Goal: Navigation & Orientation: Find specific page/section

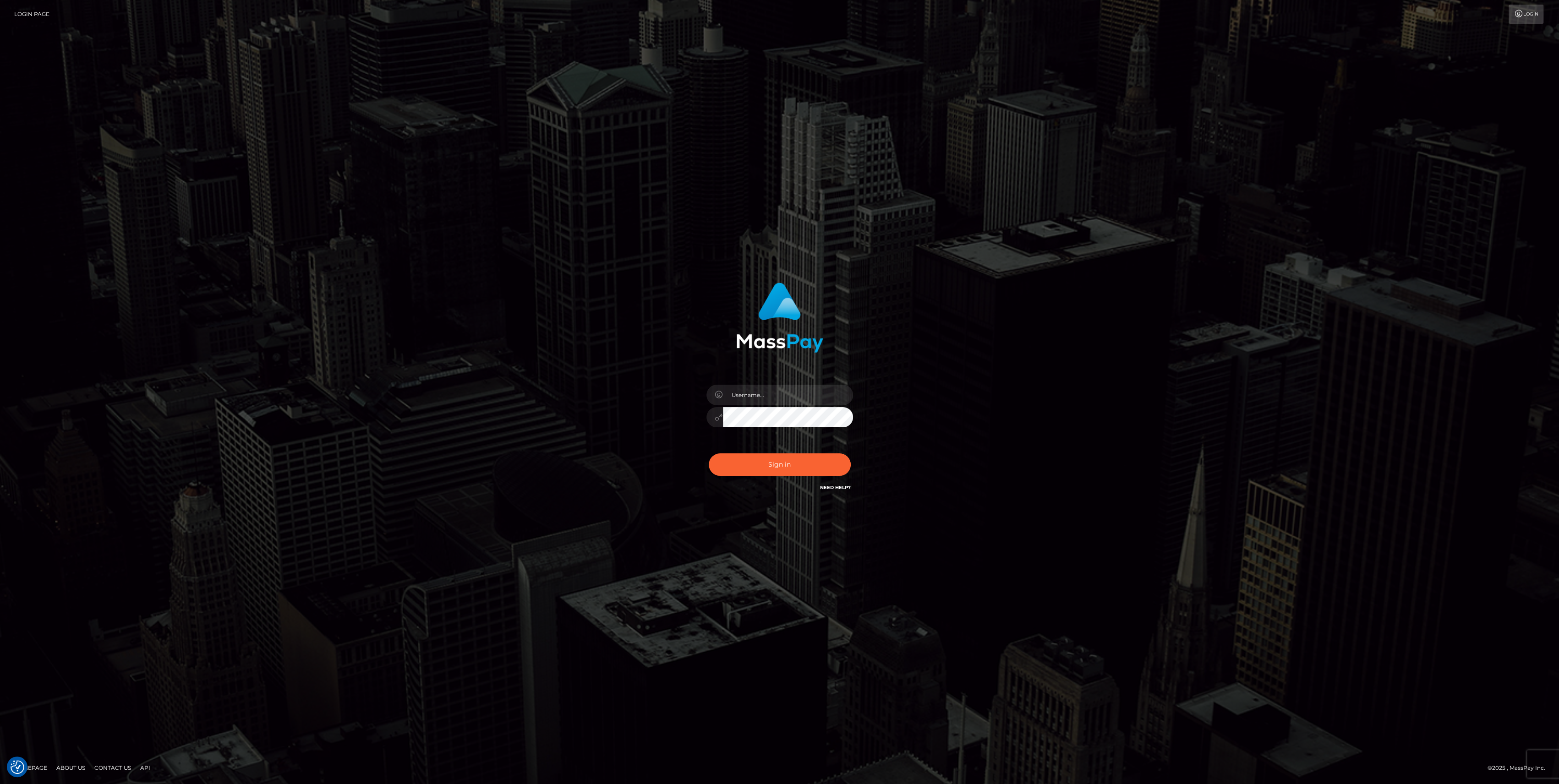
type input "bengreen"
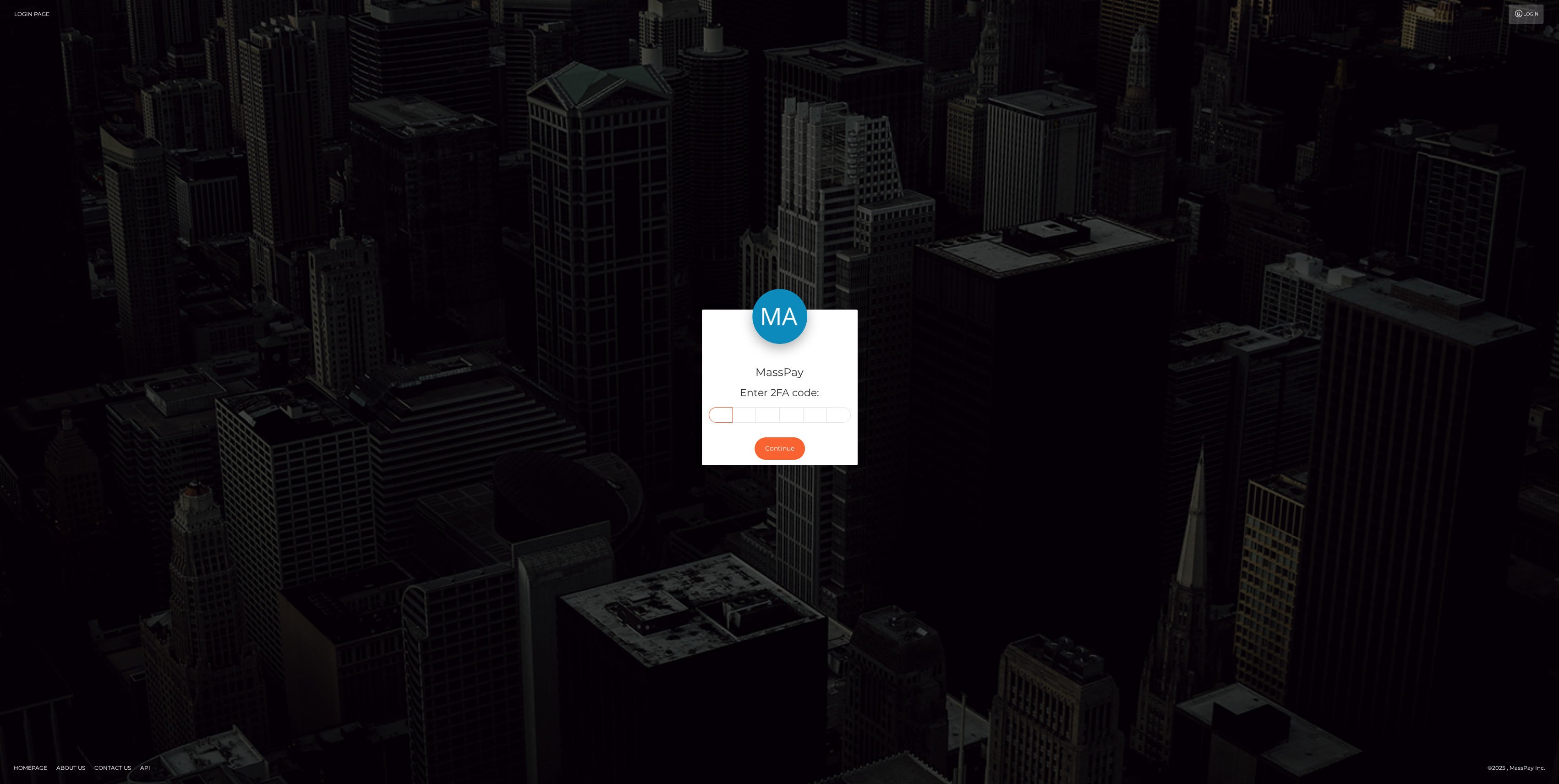
click at [718, 416] on input "text" at bounding box center [720, 415] width 24 height 16
paste input "7"
type input "7"
type input "4"
type input "3"
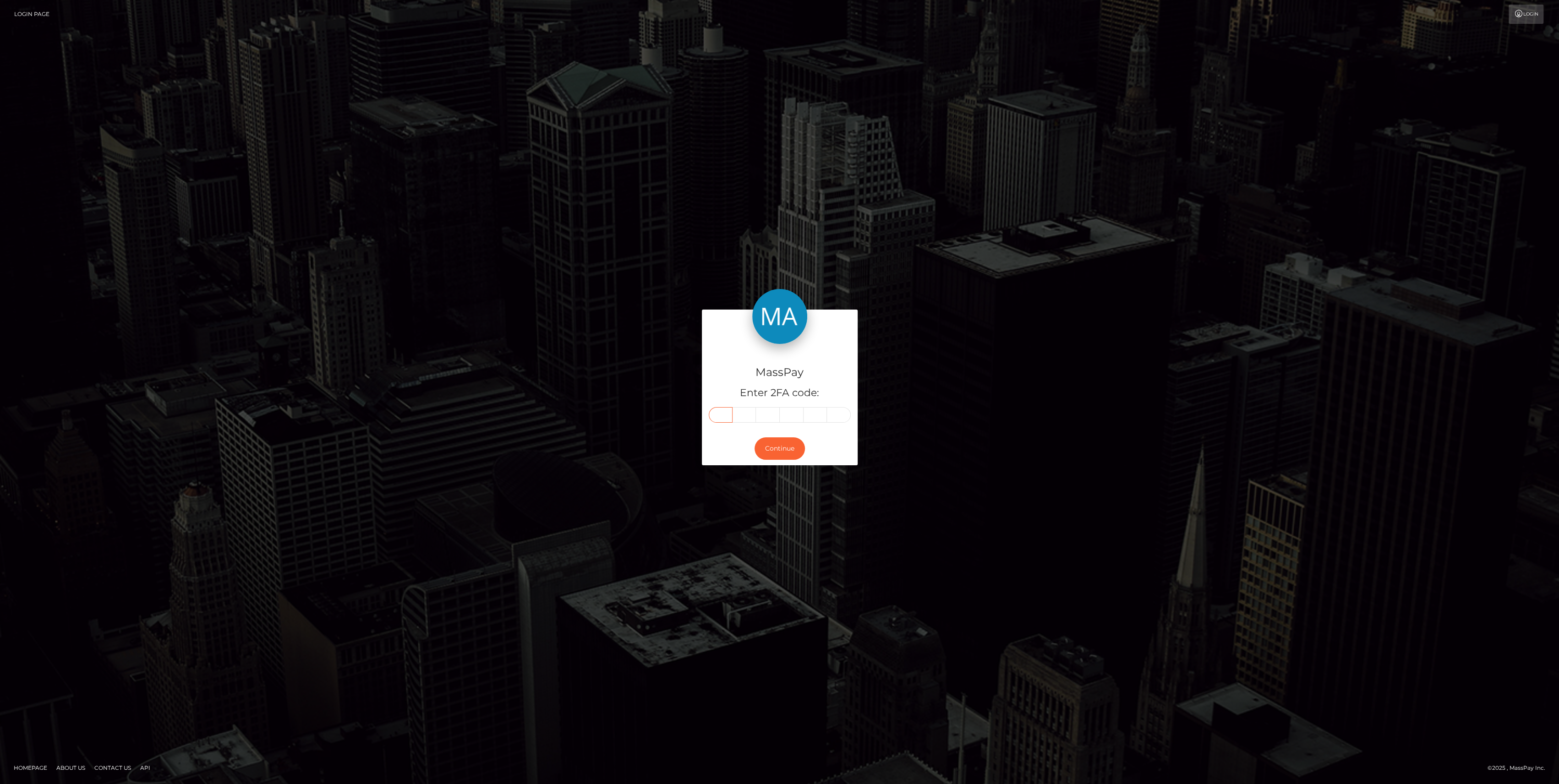
type input "0"
type input "2"
type input "7"
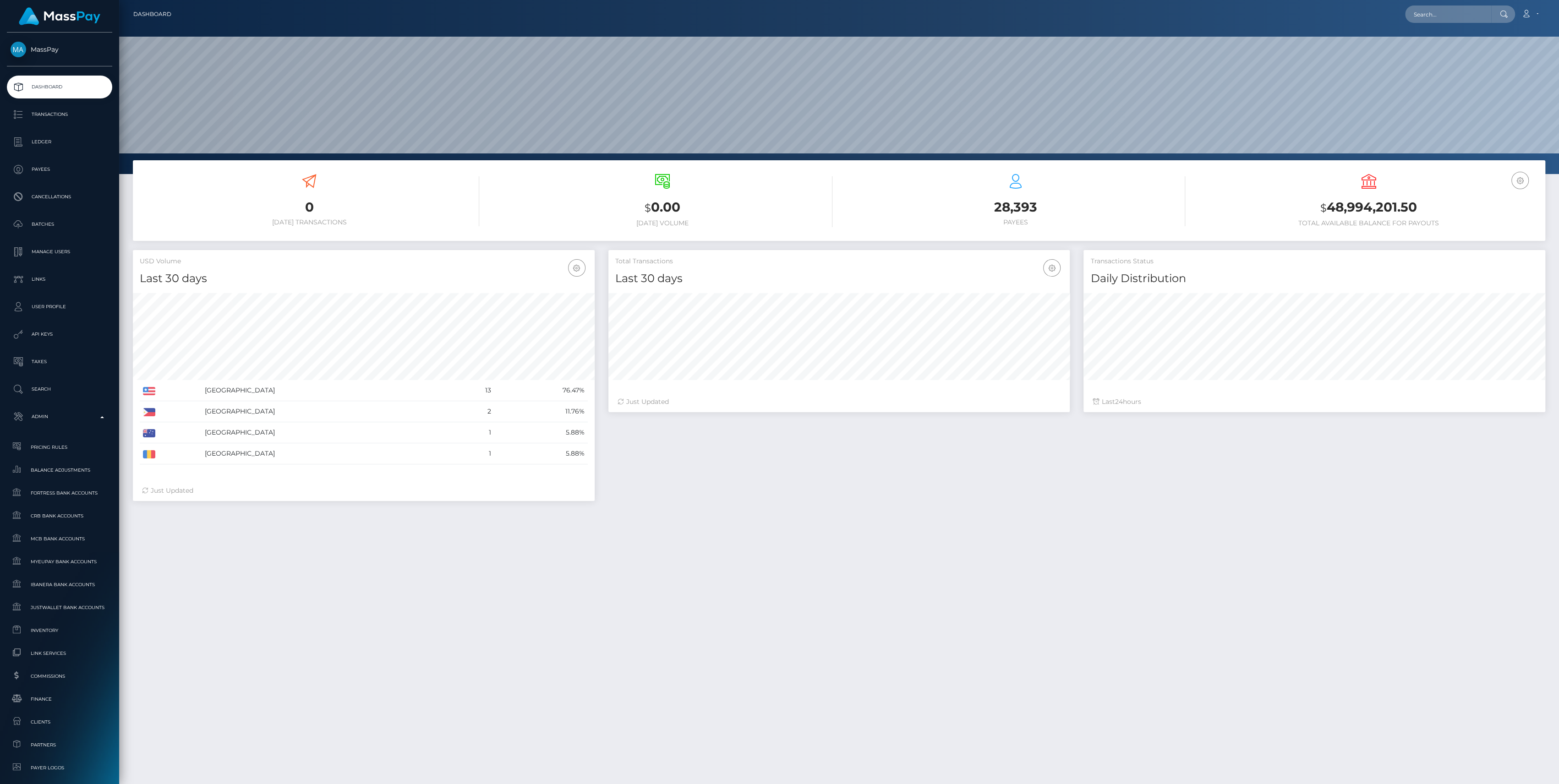
scroll to position [162, 462]
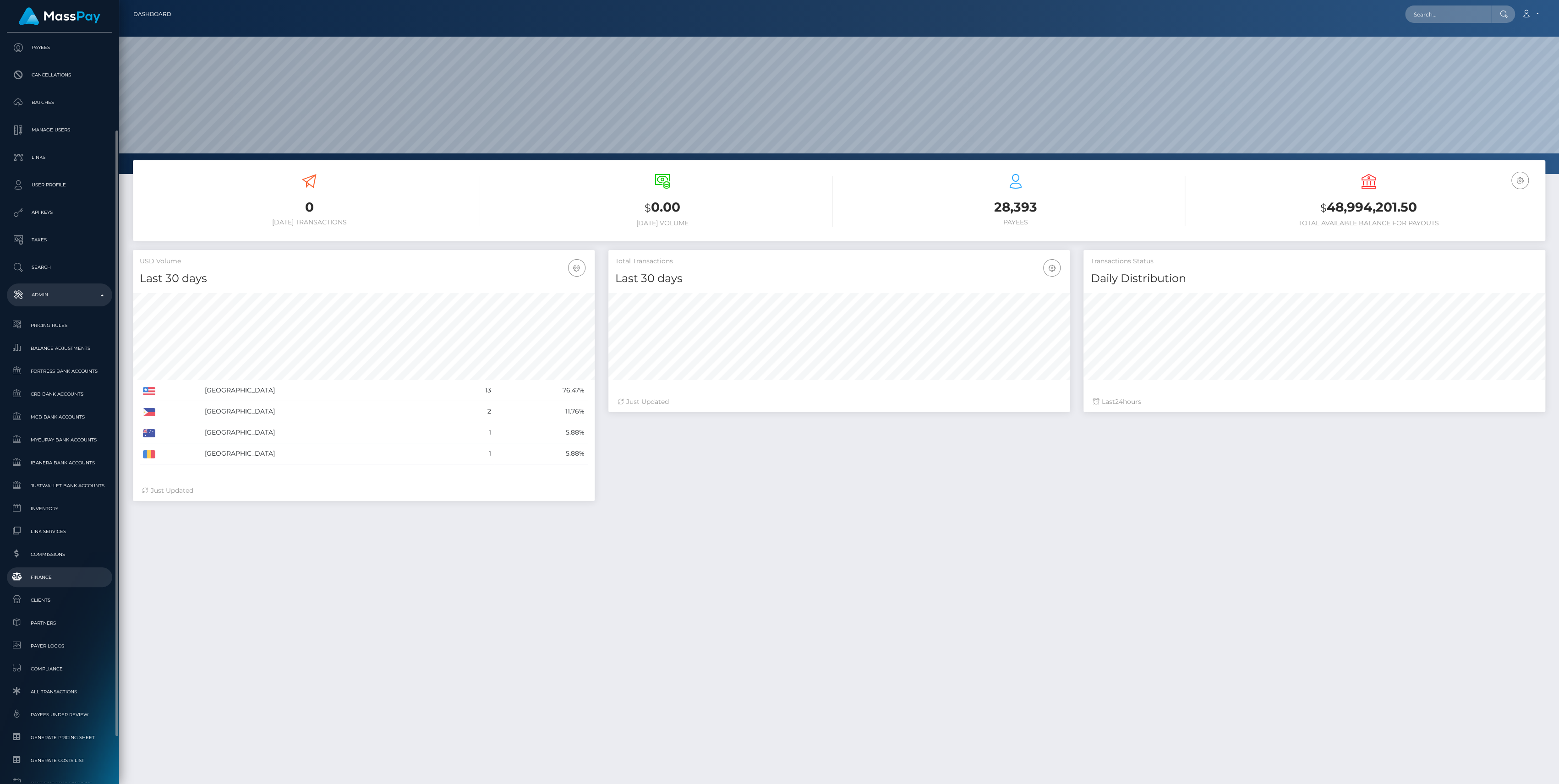
click at [61, 573] on span "Finance" at bounding box center [59, 577] width 98 height 10
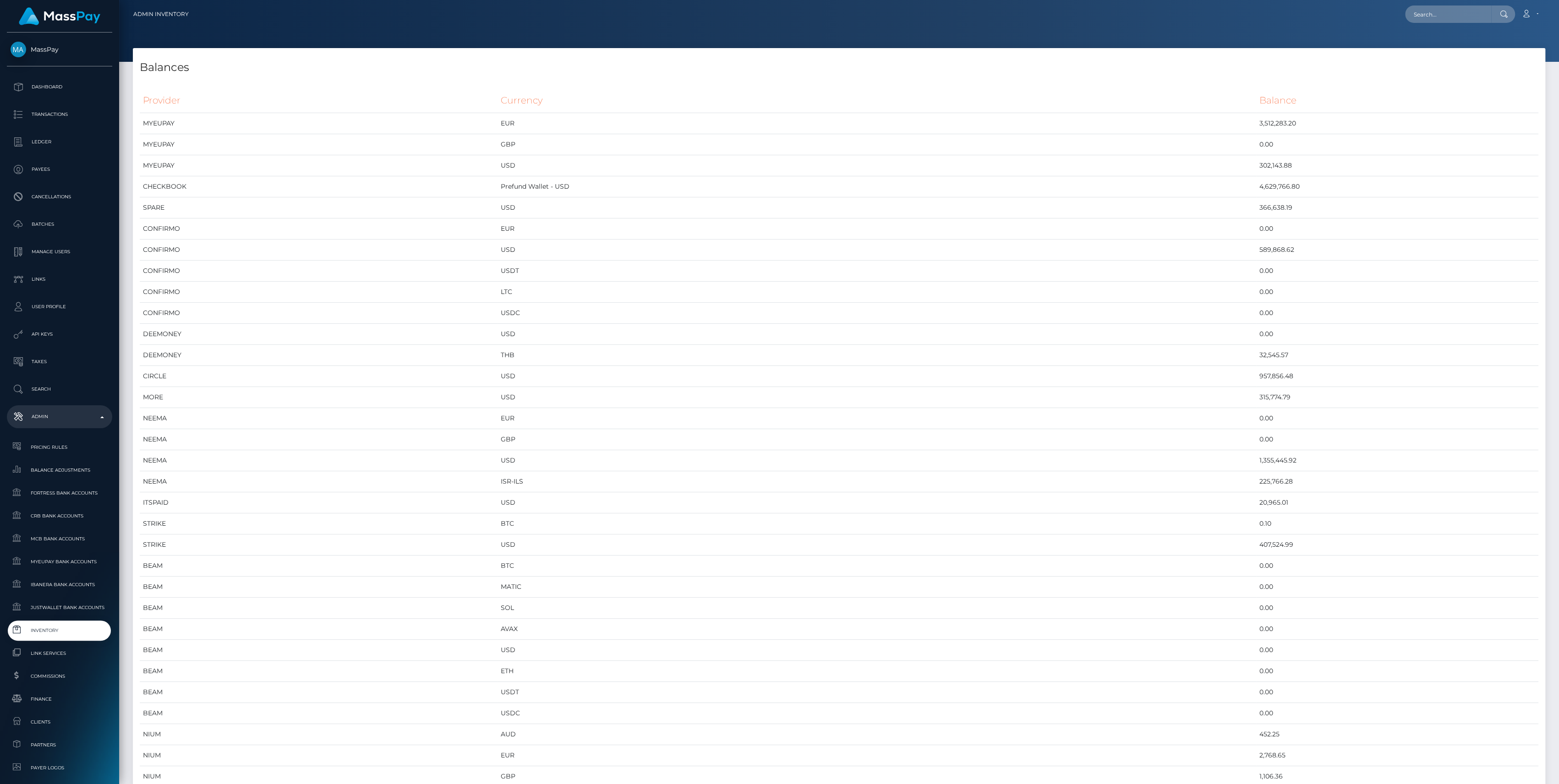
scroll to position [4797, 1412]
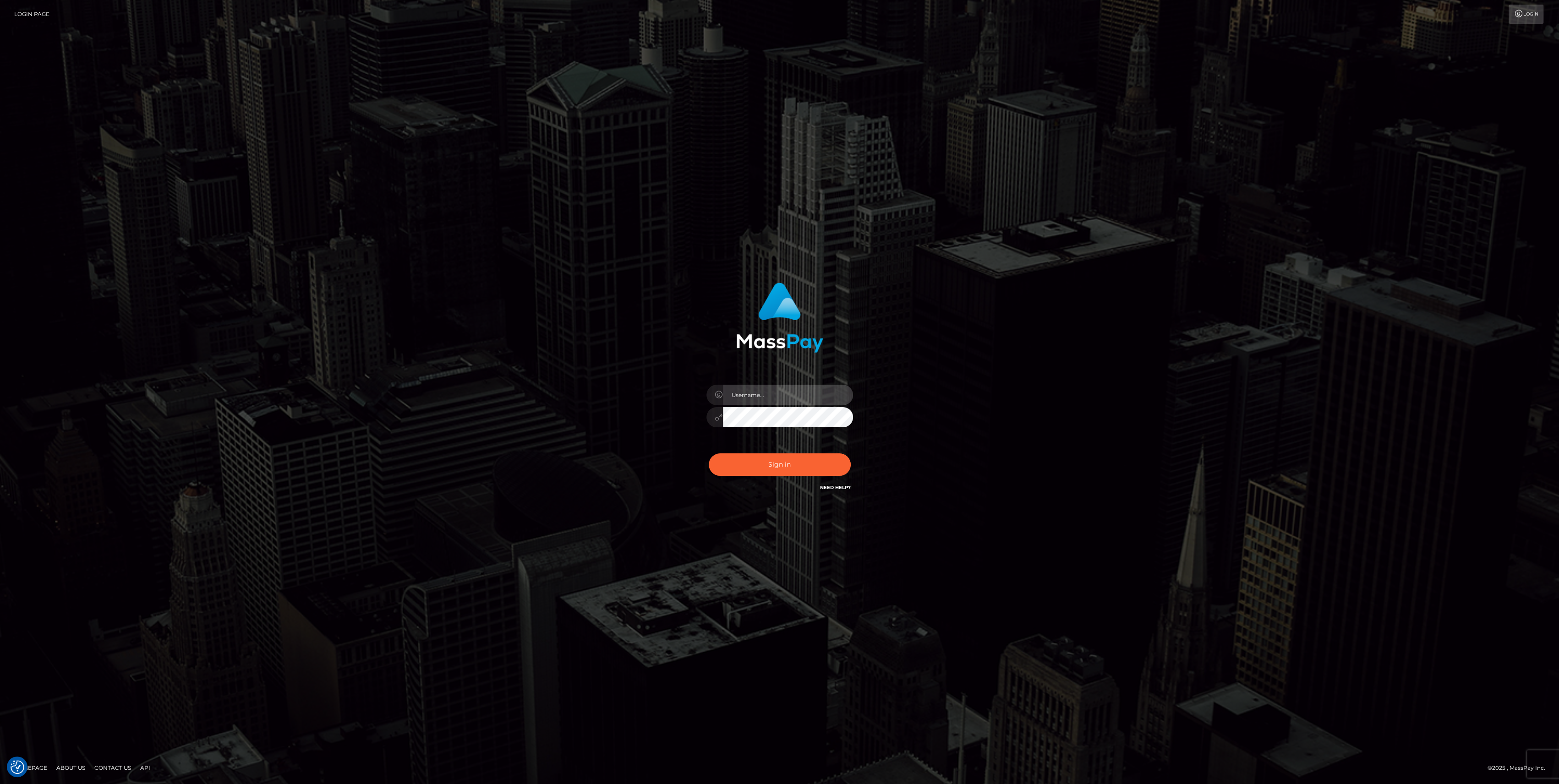
type input "bengreen"
